Goal: Task Accomplishment & Management: Use online tool/utility

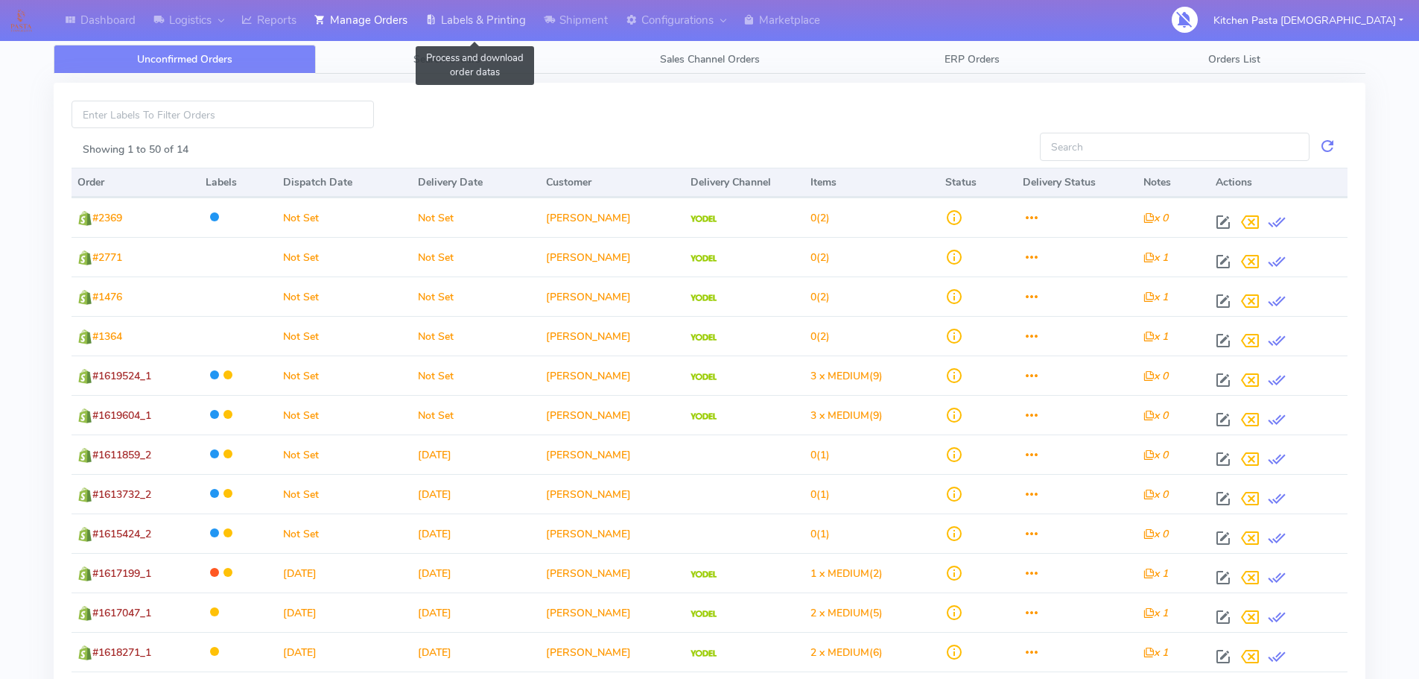
click at [457, 29] on link "Labels & Printing" at bounding box center [475, 20] width 118 height 41
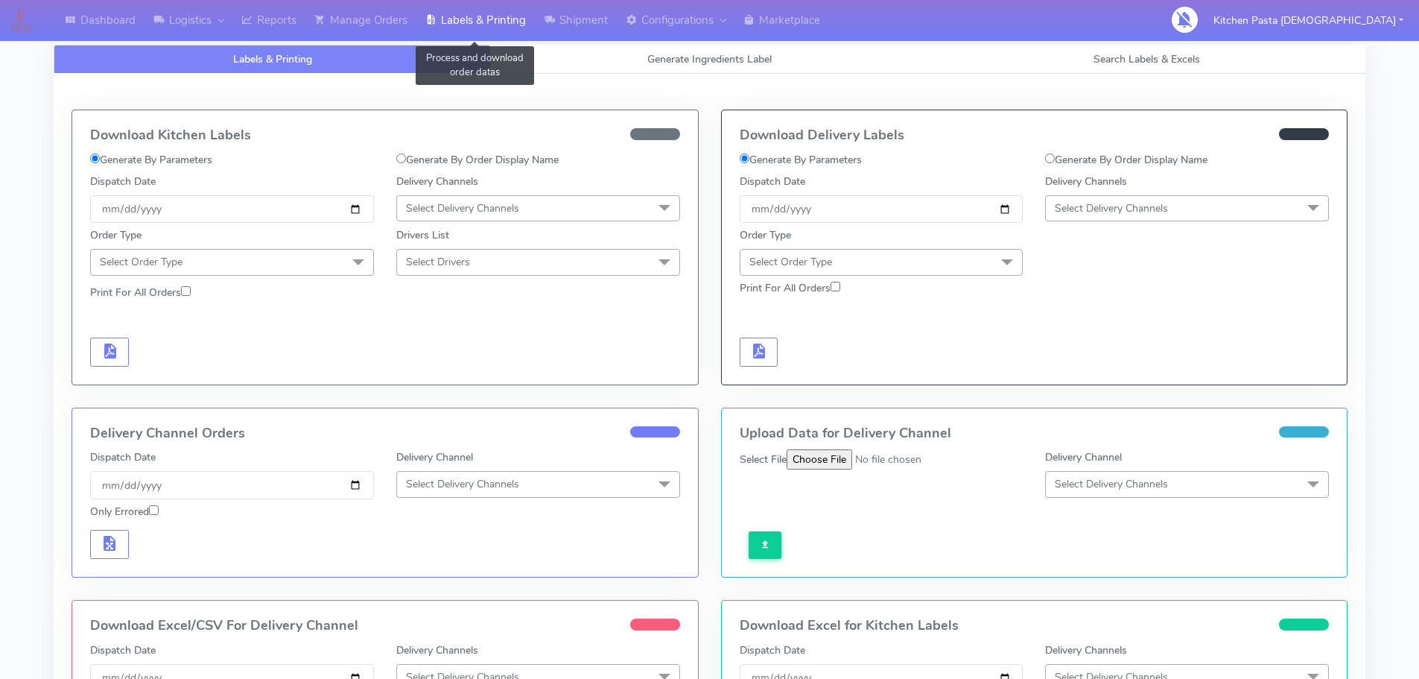
select select
click at [559, 65] on link "Generate Ingredients Label" at bounding box center [709, 59] width 437 height 29
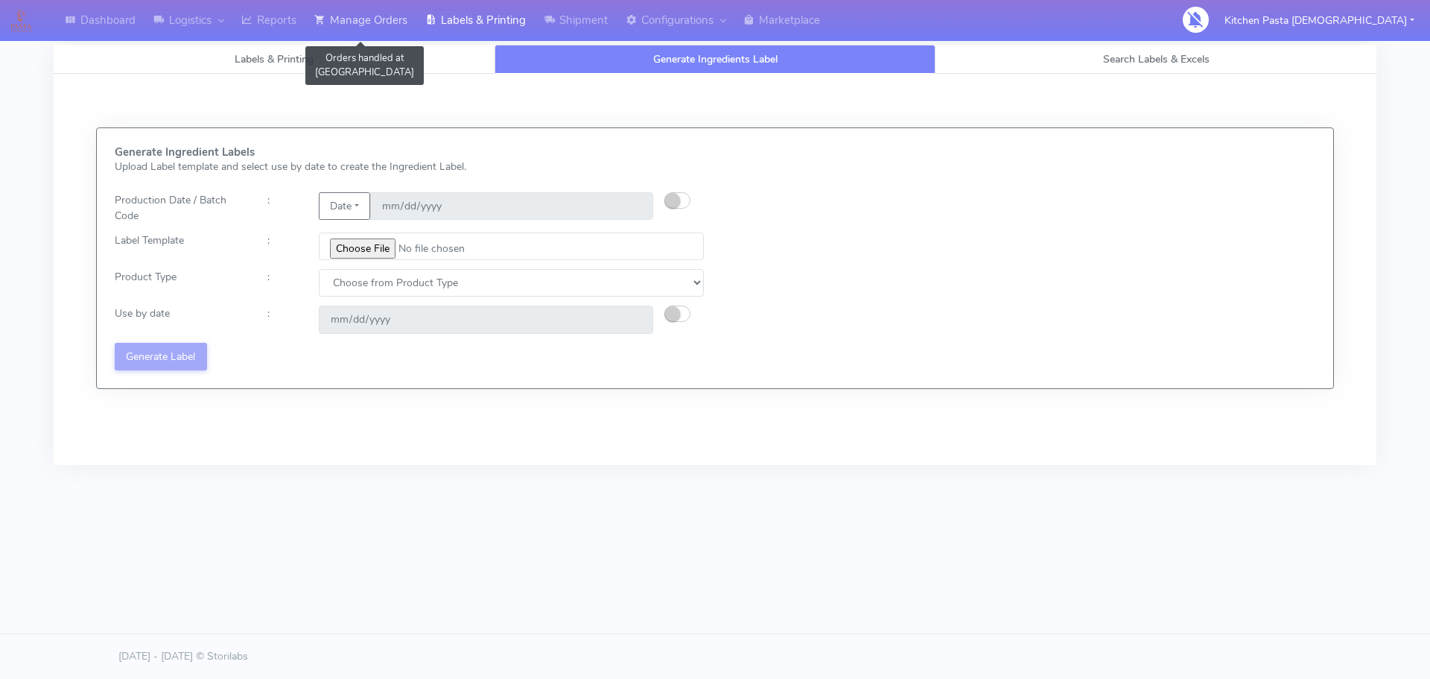
click at [351, 12] on link "Manage Orders" at bounding box center [360, 20] width 111 height 41
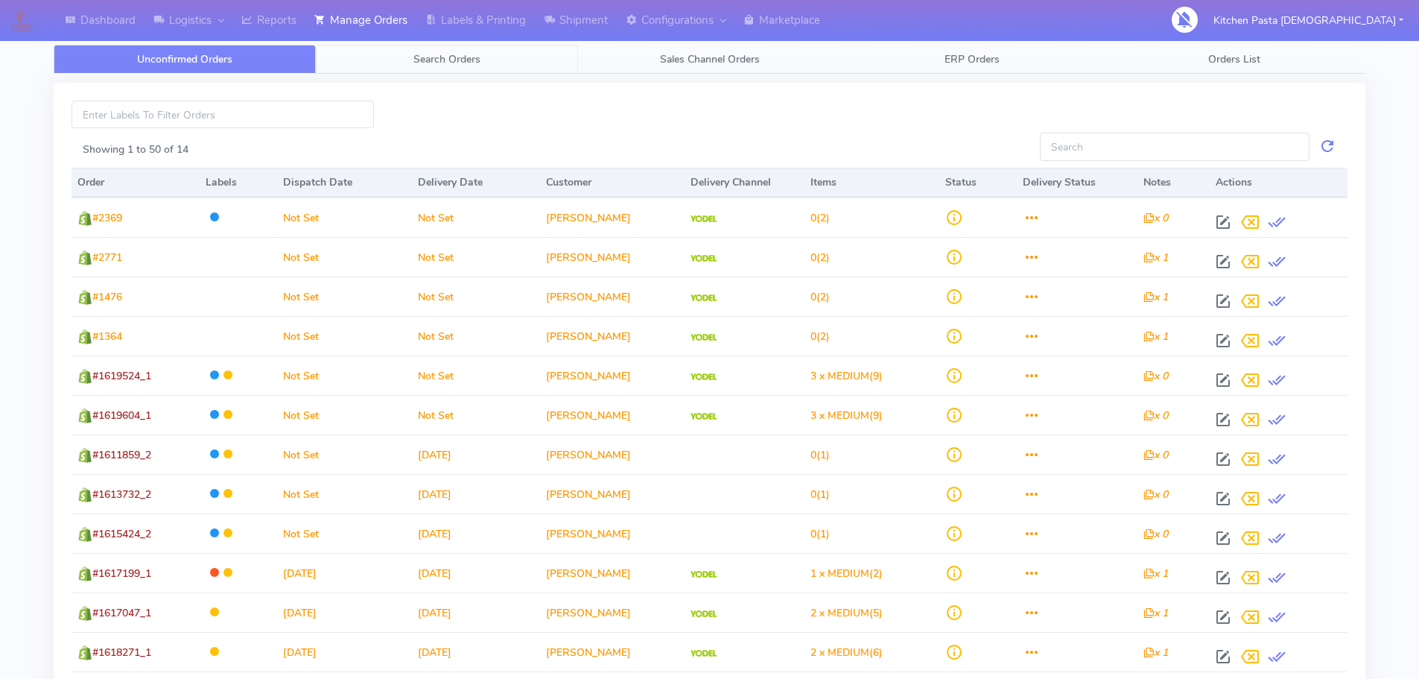
click at [403, 49] on link "Search Orders" at bounding box center [447, 59] width 262 height 29
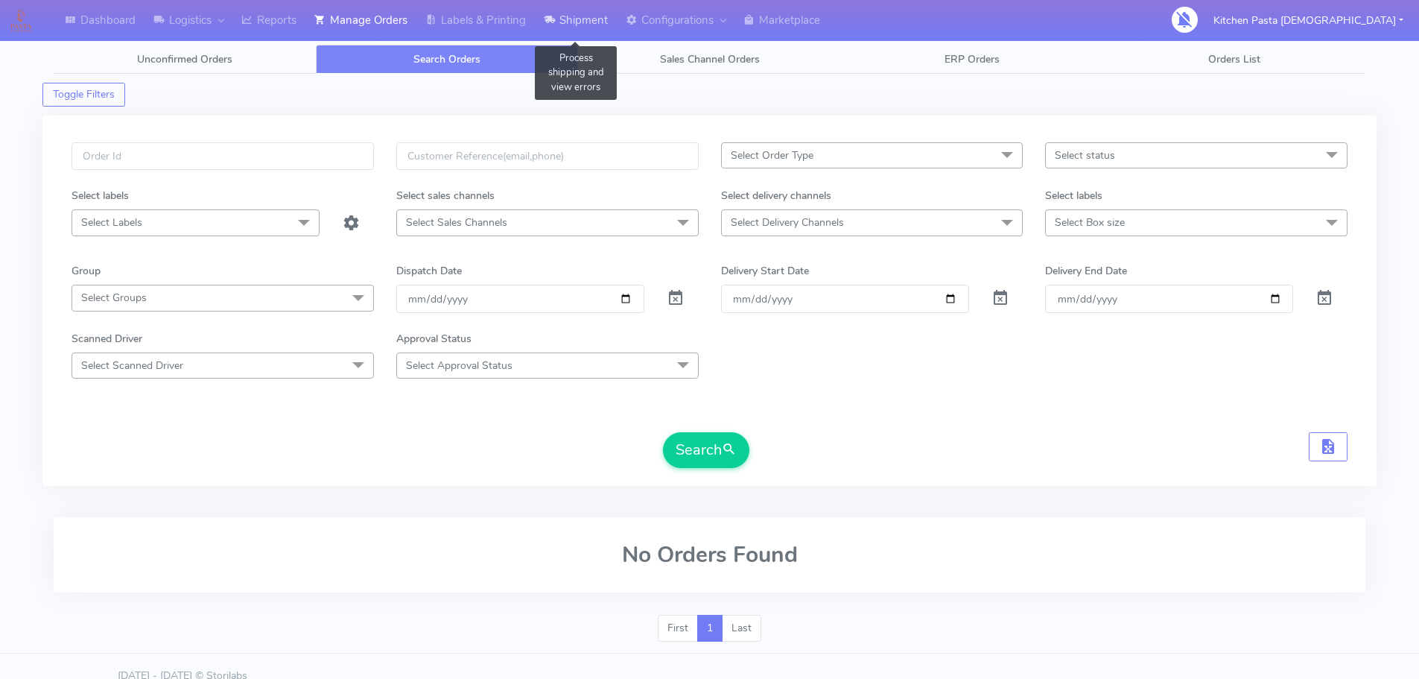
click at [581, 32] on link "Shipment" at bounding box center [576, 20] width 82 height 41
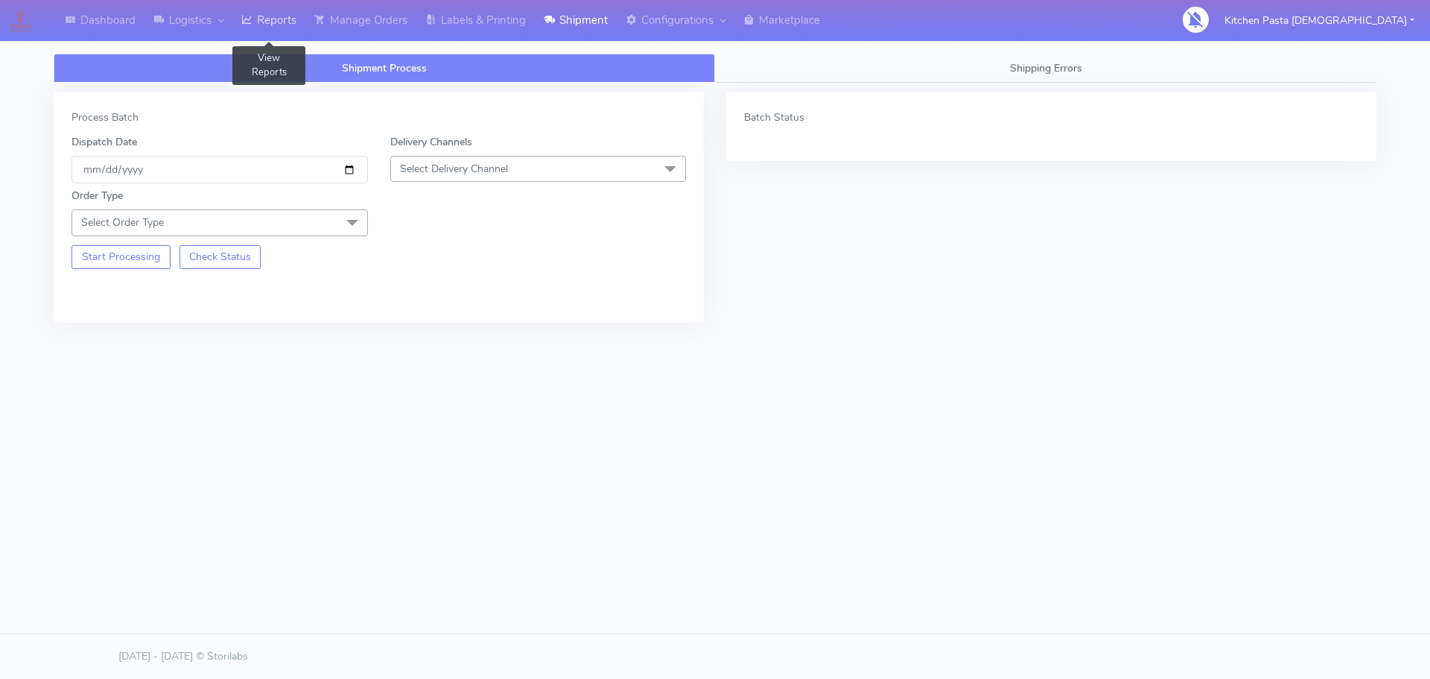
click at [291, 26] on link "Reports" at bounding box center [268, 20] width 73 height 41
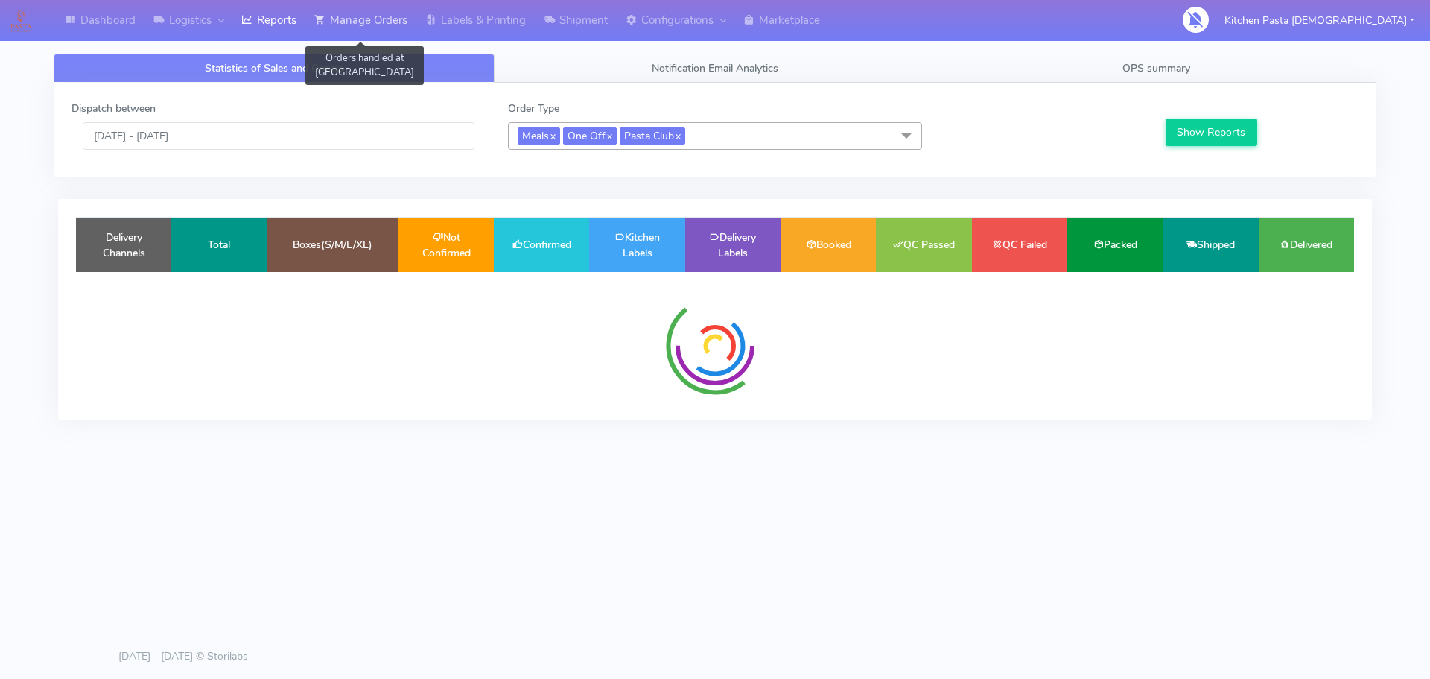
click at [352, 18] on link "Manage Orders" at bounding box center [360, 20] width 111 height 41
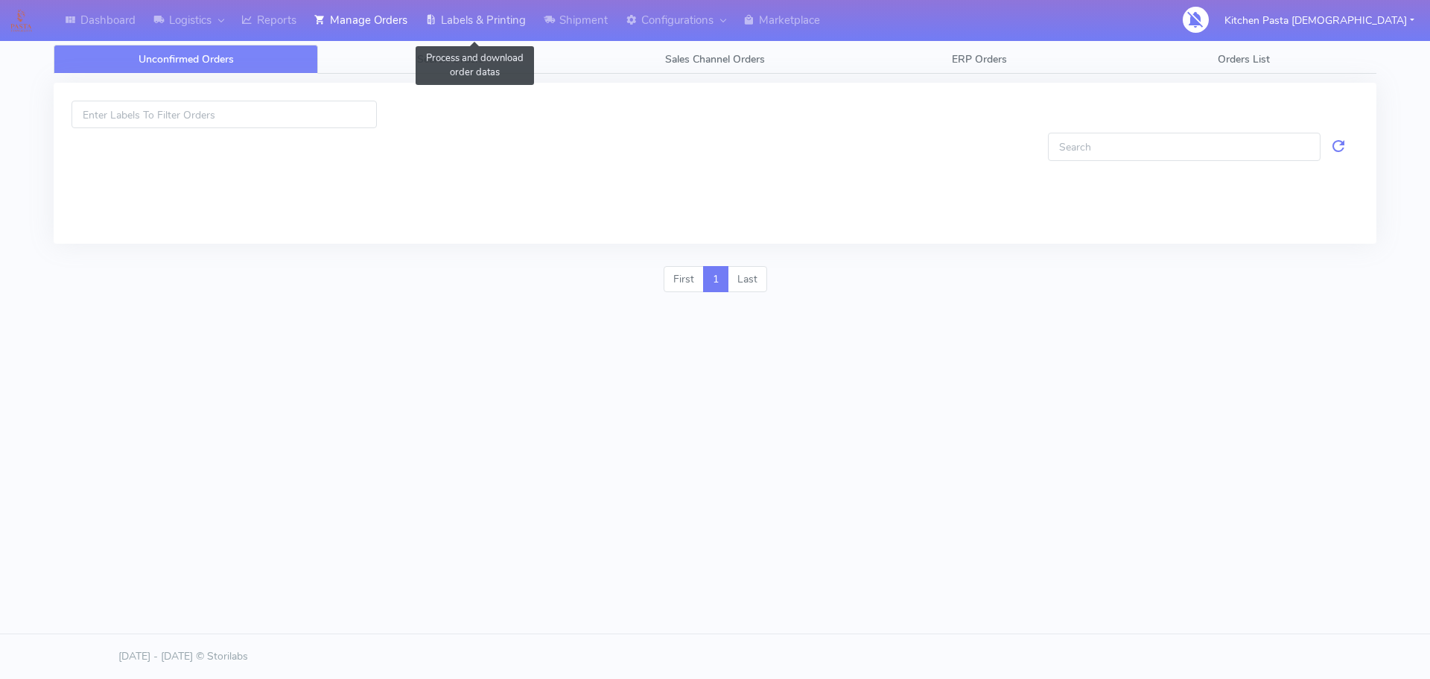
click at [480, 16] on link "Labels & Printing" at bounding box center [475, 20] width 118 height 41
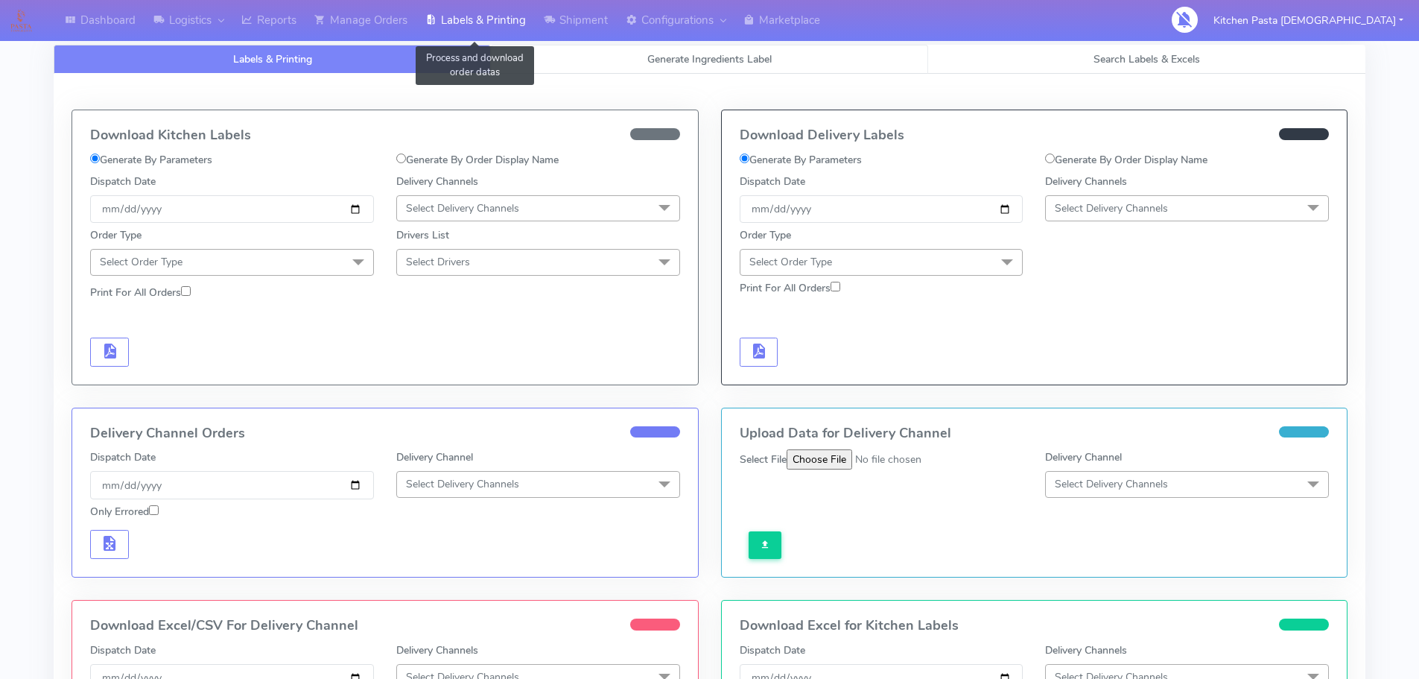
select select
click at [597, 57] on link "Generate Ingredients Label" at bounding box center [709, 59] width 437 height 29
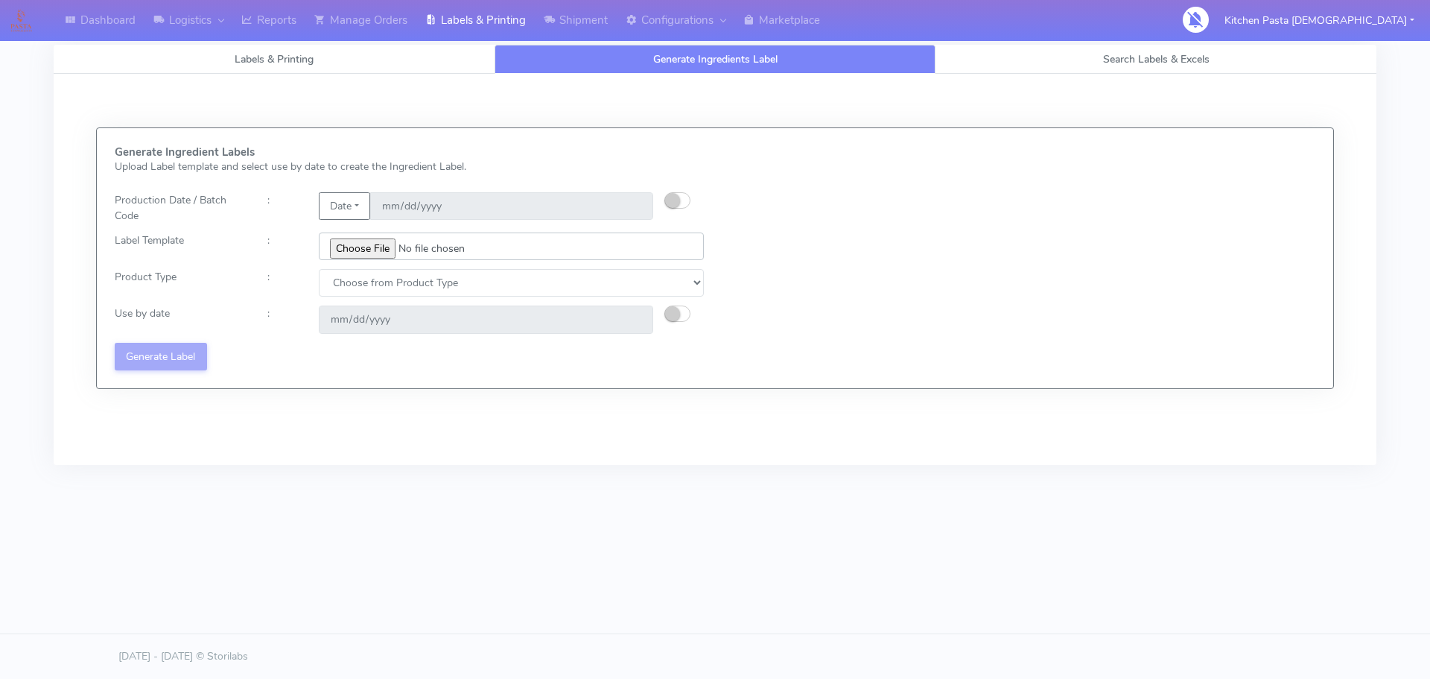
click at [370, 242] on input "file" at bounding box center [511, 246] width 385 height 28
type input "C:\fakepath\Classic Tiramisu V1.jpg"
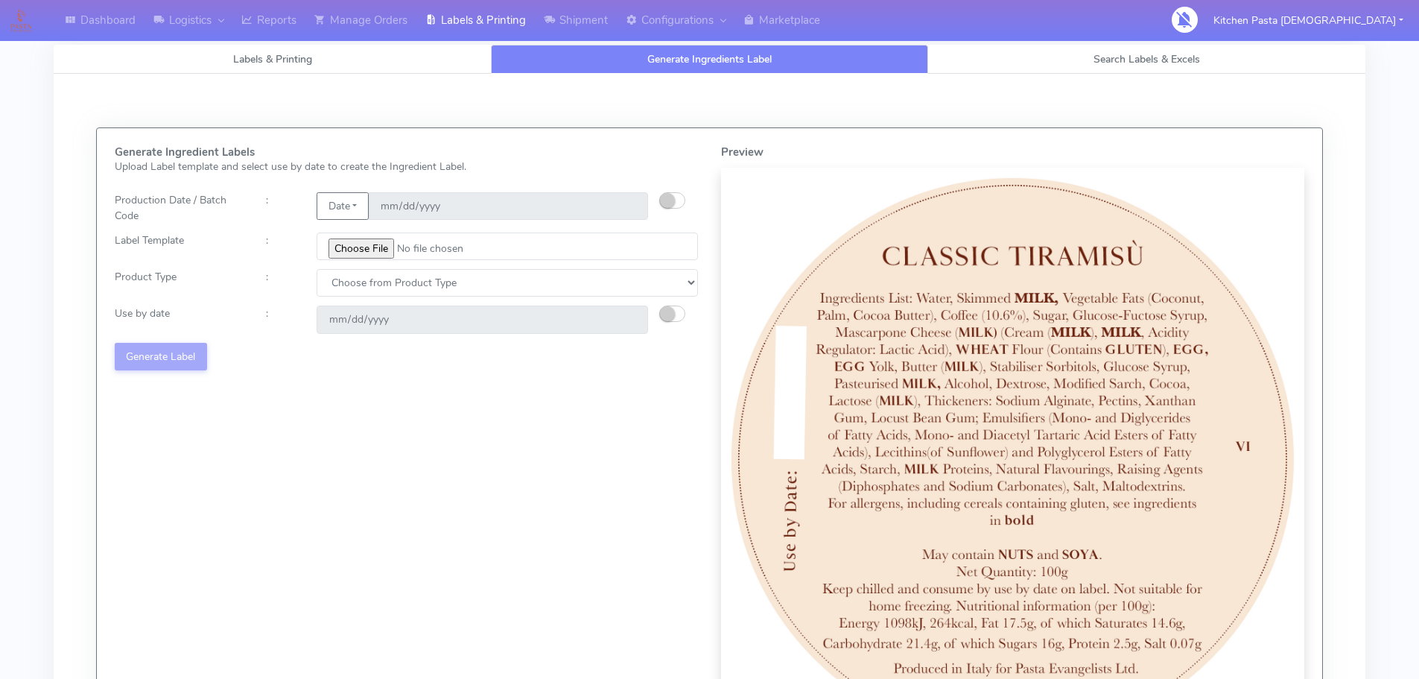
click at [425, 299] on div "Generate Ingredient Labels Upload Label template and select use by date to crea…" at bounding box center [407, 448] width 606 height 605
click at [422, 287] on select "Choose from Product Type ECOM ERETAIL CIRCULAR CIRC_DESERTS LASAGNE" at bounding box center [507, 283] width 381 height 28
select select "3"
click at [317, 269] on select "Choose from Product Type ECOM ERETAIL CIRCULAR CIRC_DESERTS LASAGNE" at bounding box center [507, 283] width 381 height 28
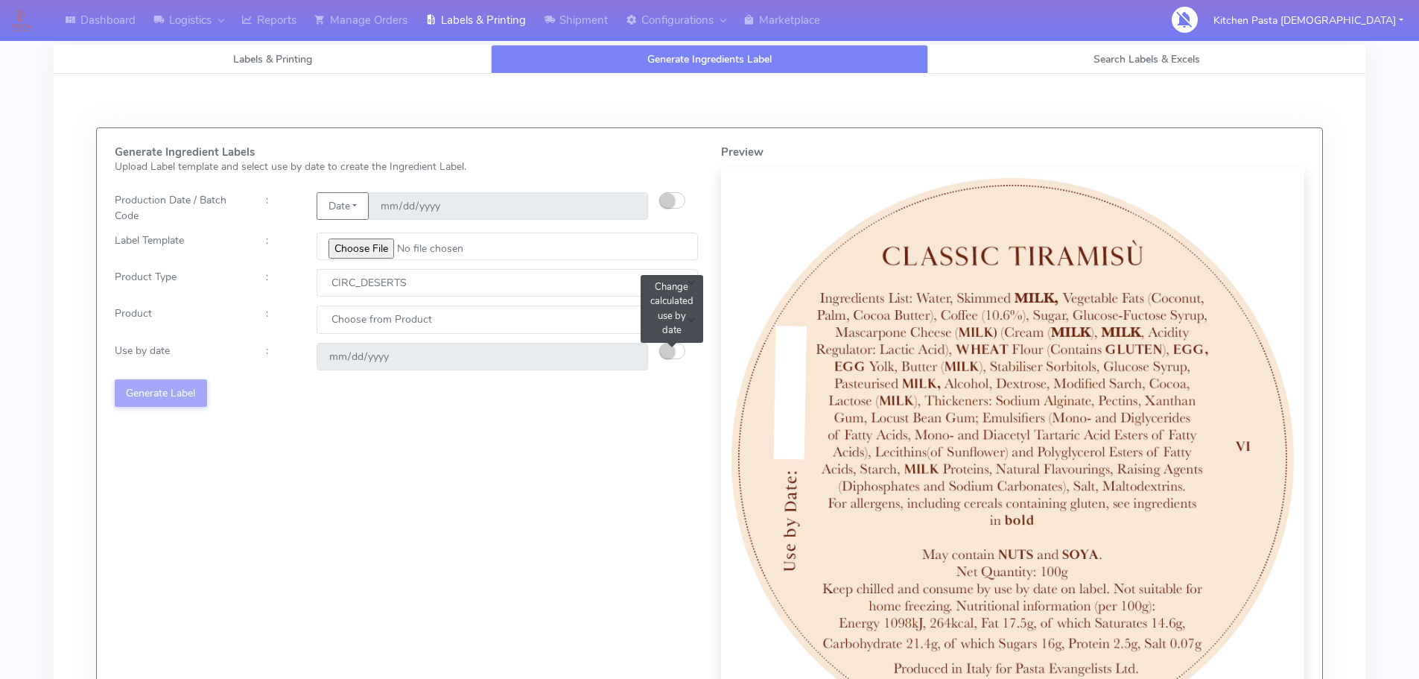
click at [677, 354] on button "button" at bounding box center [672, 351] width 26 height 16
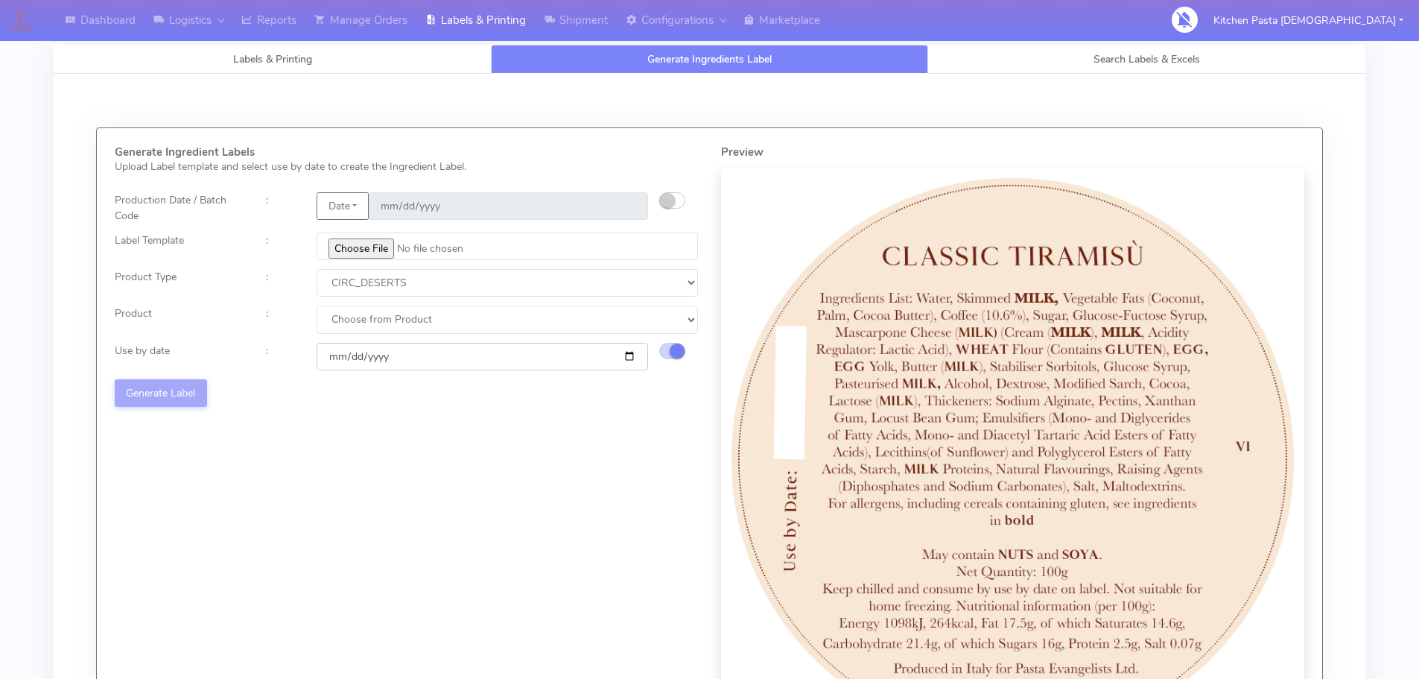
click at [627, 358] on input "date" at bounding box center [482, 357] width 331 height 28
type input "[DATE]"
drag, startPoint x: 433, startPoint y: 314, endPoint x: 422, endPoint y: 331, distance: 20.5
click at [433, 314] on select "Choose from Product CLASSIC_TIRAMISU CREMA_AMARENA PROFITEROLES" at bounding box center [507, 319] width 381 height 28
select select "2"
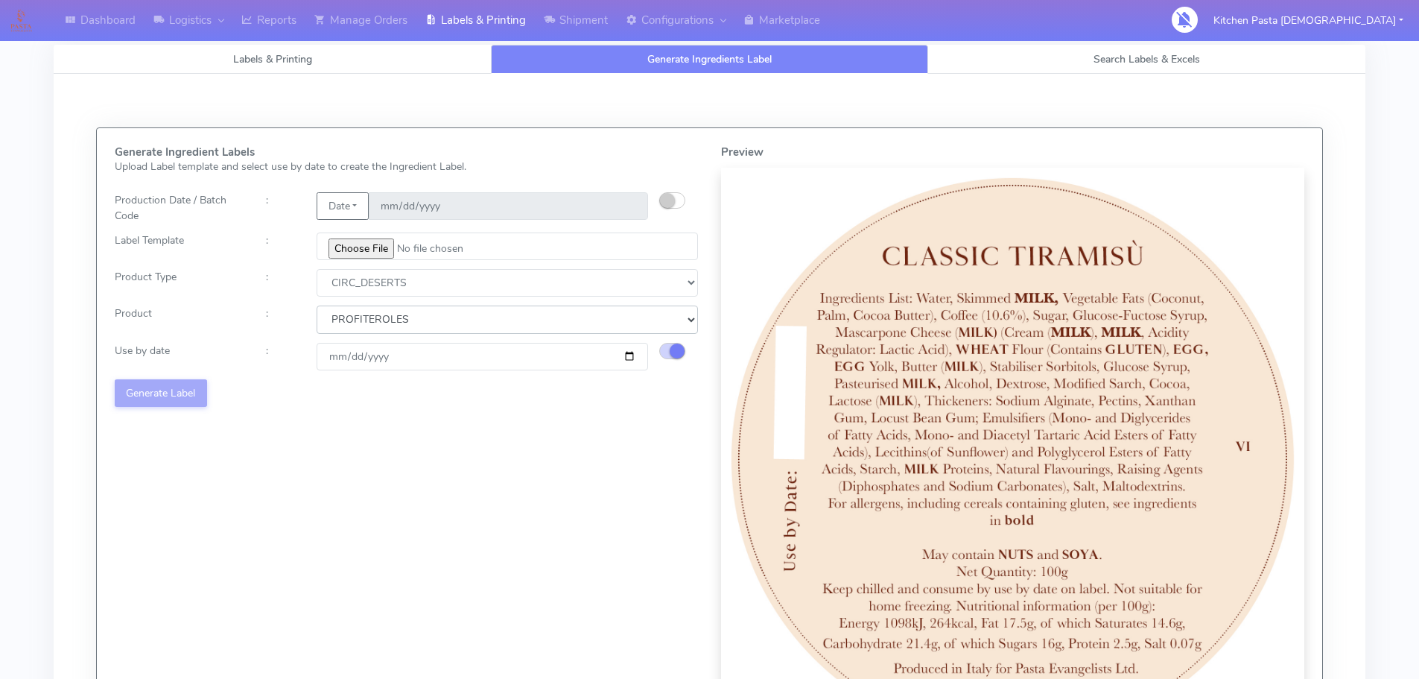
click at [317, 305] on select "Choose from Product CLASSIC_TIRAMISU CREMA_AMARENA PROFITEROLES" at bounding box center [507, 319] width 381 height 28
type input "[DATE]"
click at [188, 391] on button "Generate Label" at bounding box center [161, 393] width 92 height 28
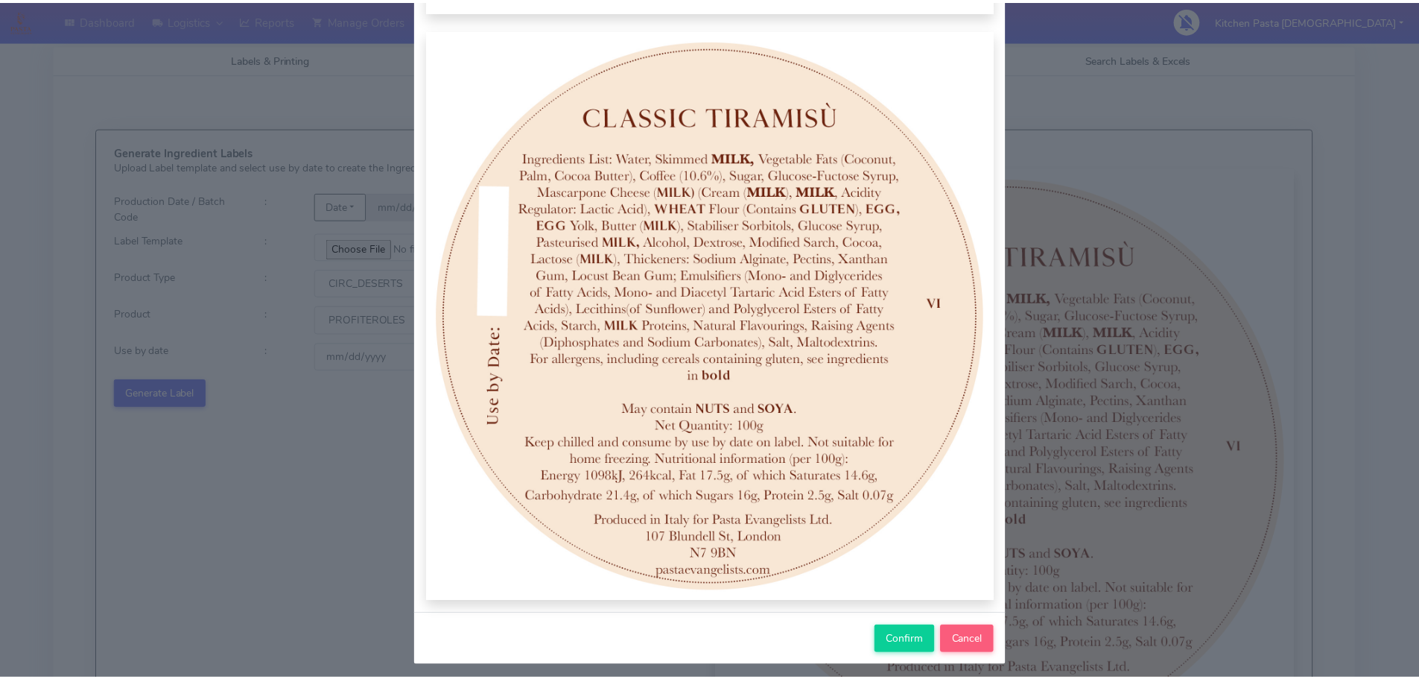
scroll to position [154, 0]
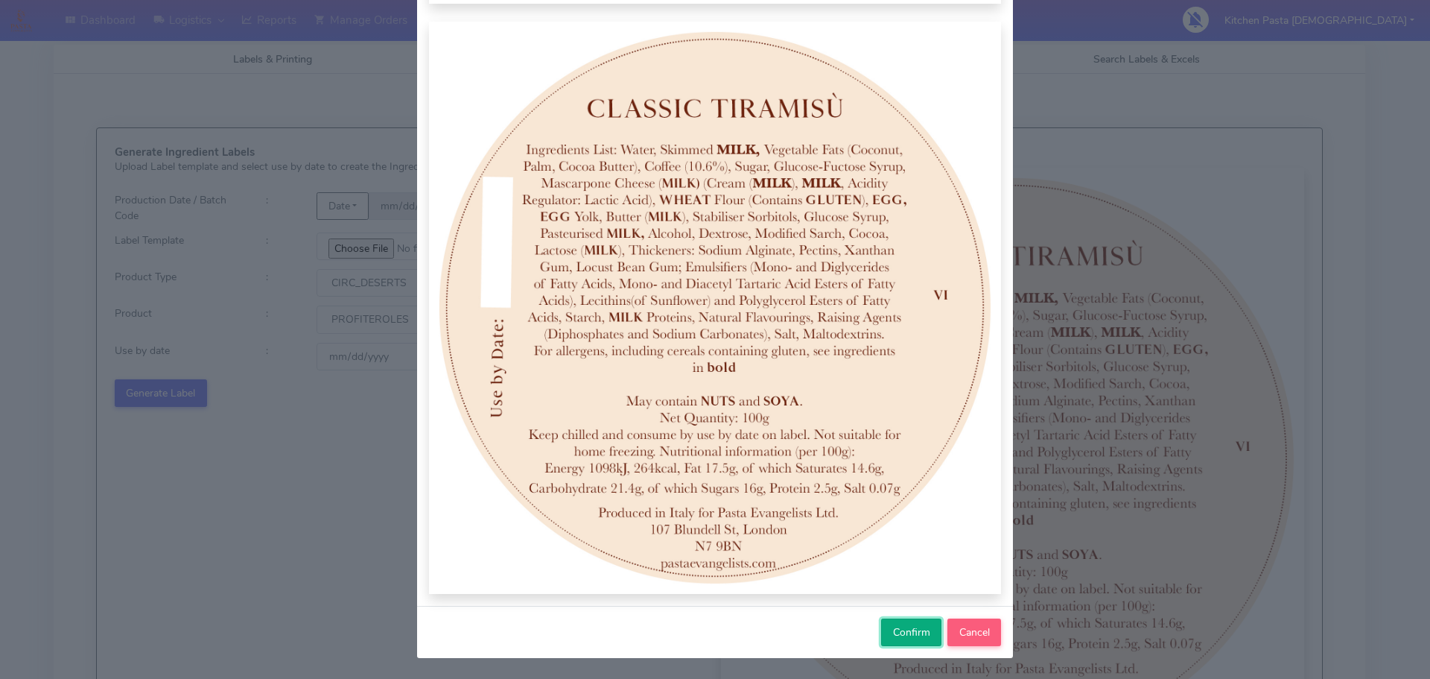
click at [922, 632] on span "Confirm" at bounding box center [911, 632] width 37 height 14
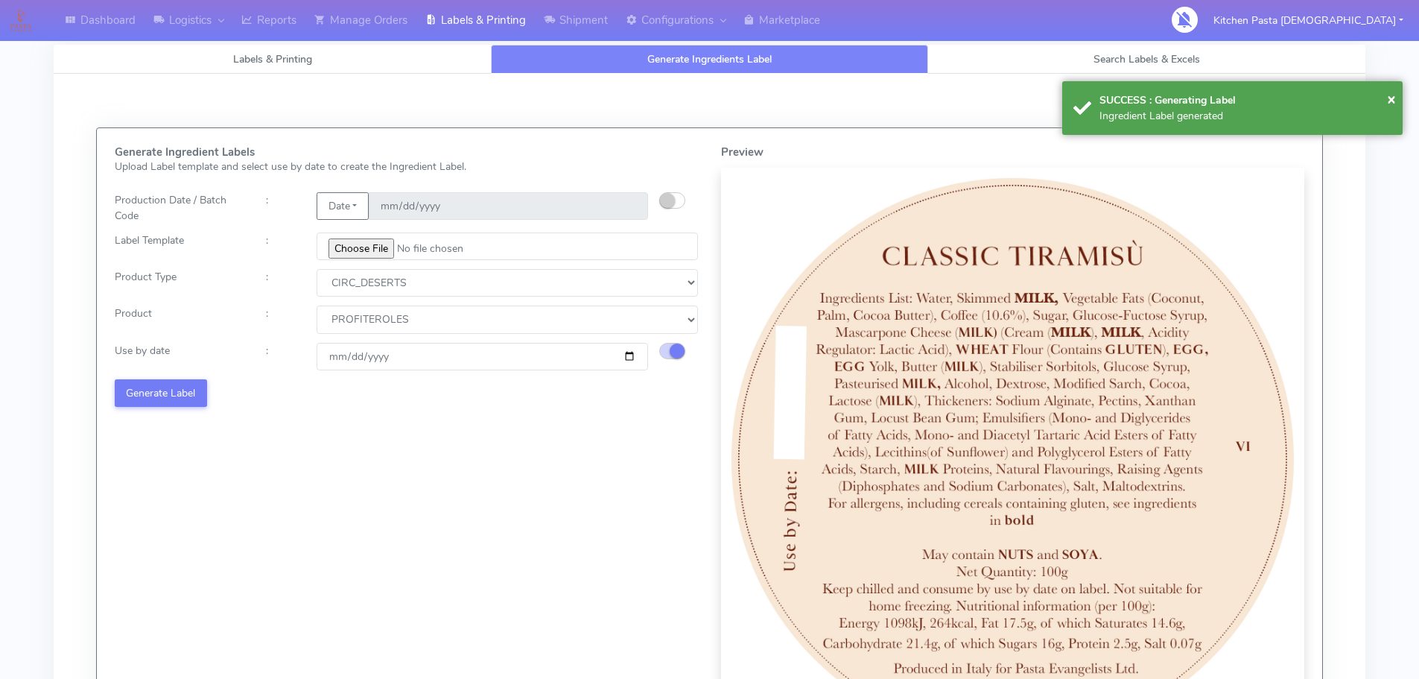
scroll to position [10, 0]
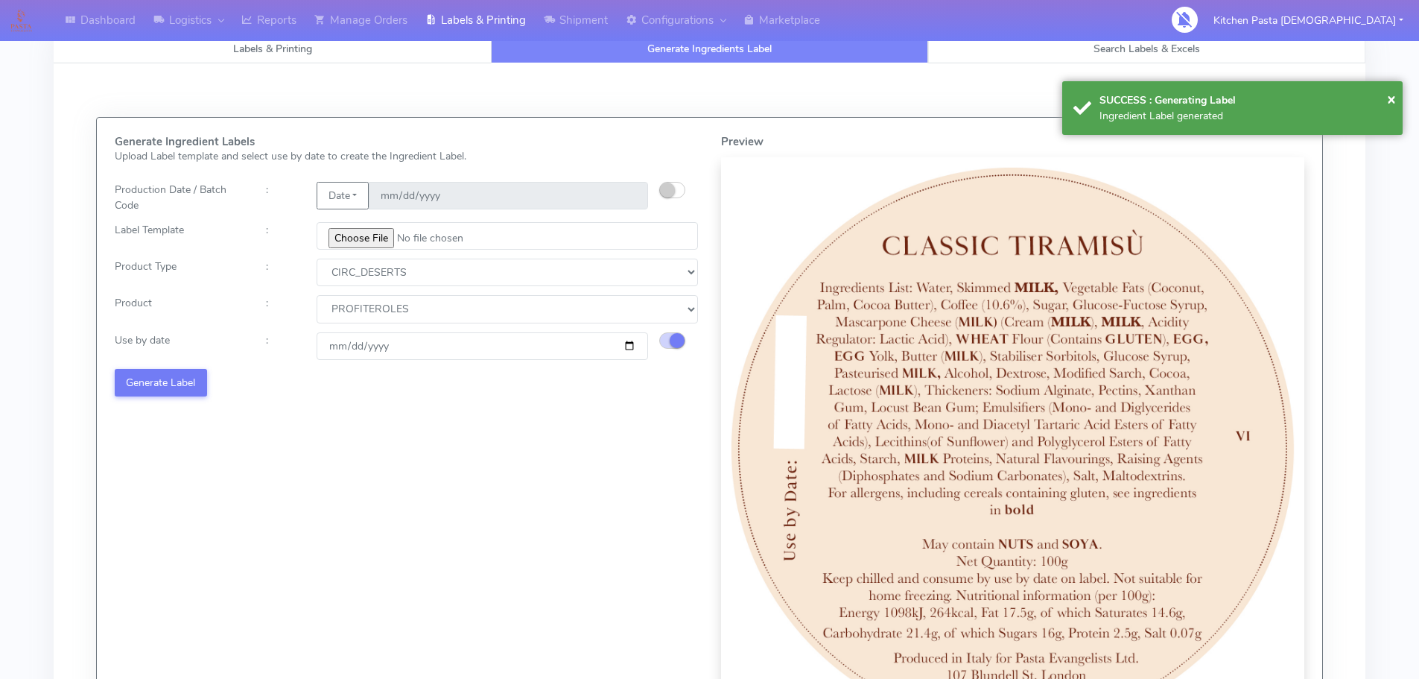
select select
